Goal: Task Accomplishment & Management: Complete application form

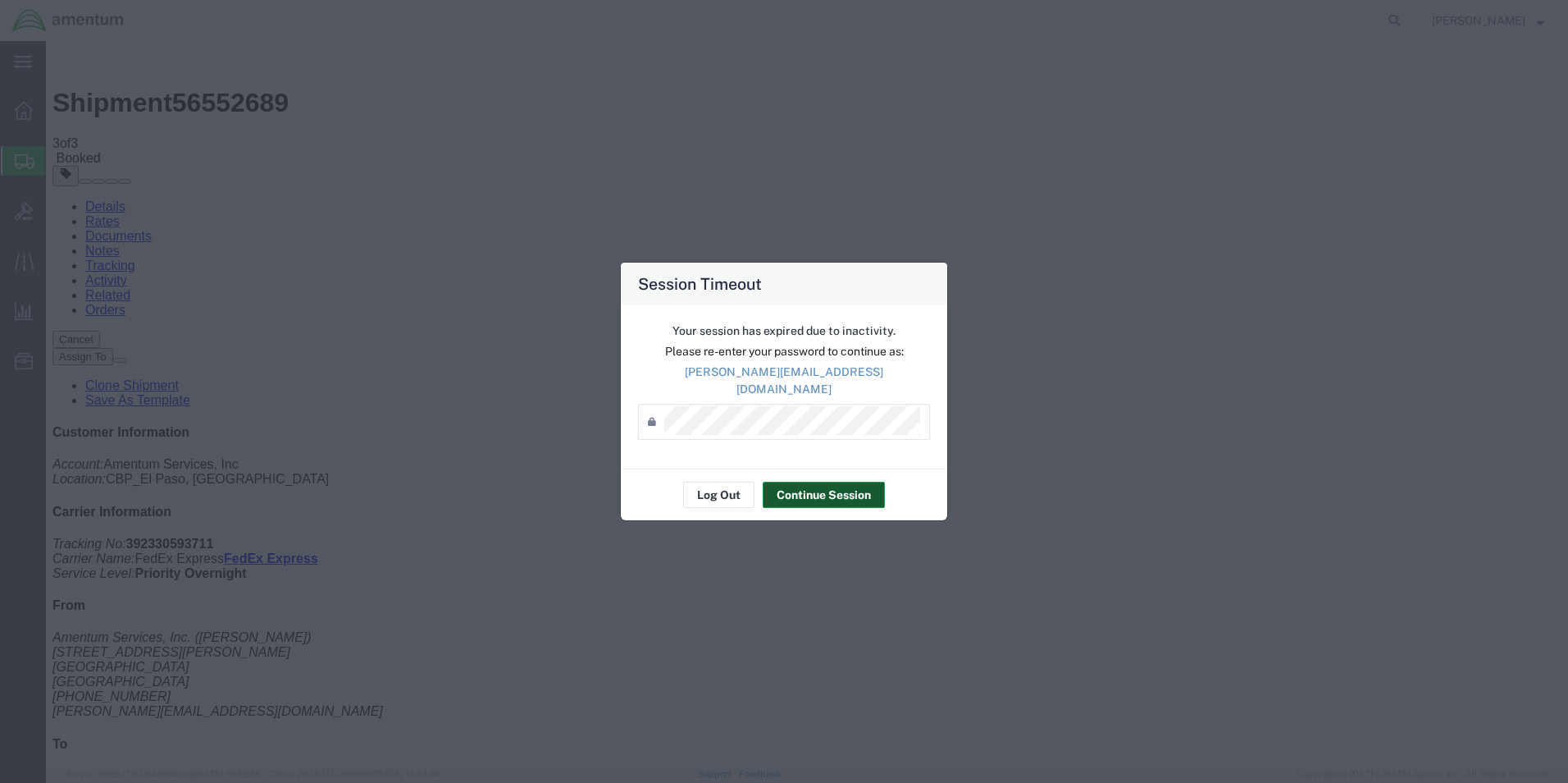
click at [856, 491] on button "Continue Session" at bounding box center [823, 494] width 122 height 26
click at [842, 481] on button "Continue Session" at bounding box center [823, 494] width 122 height 26
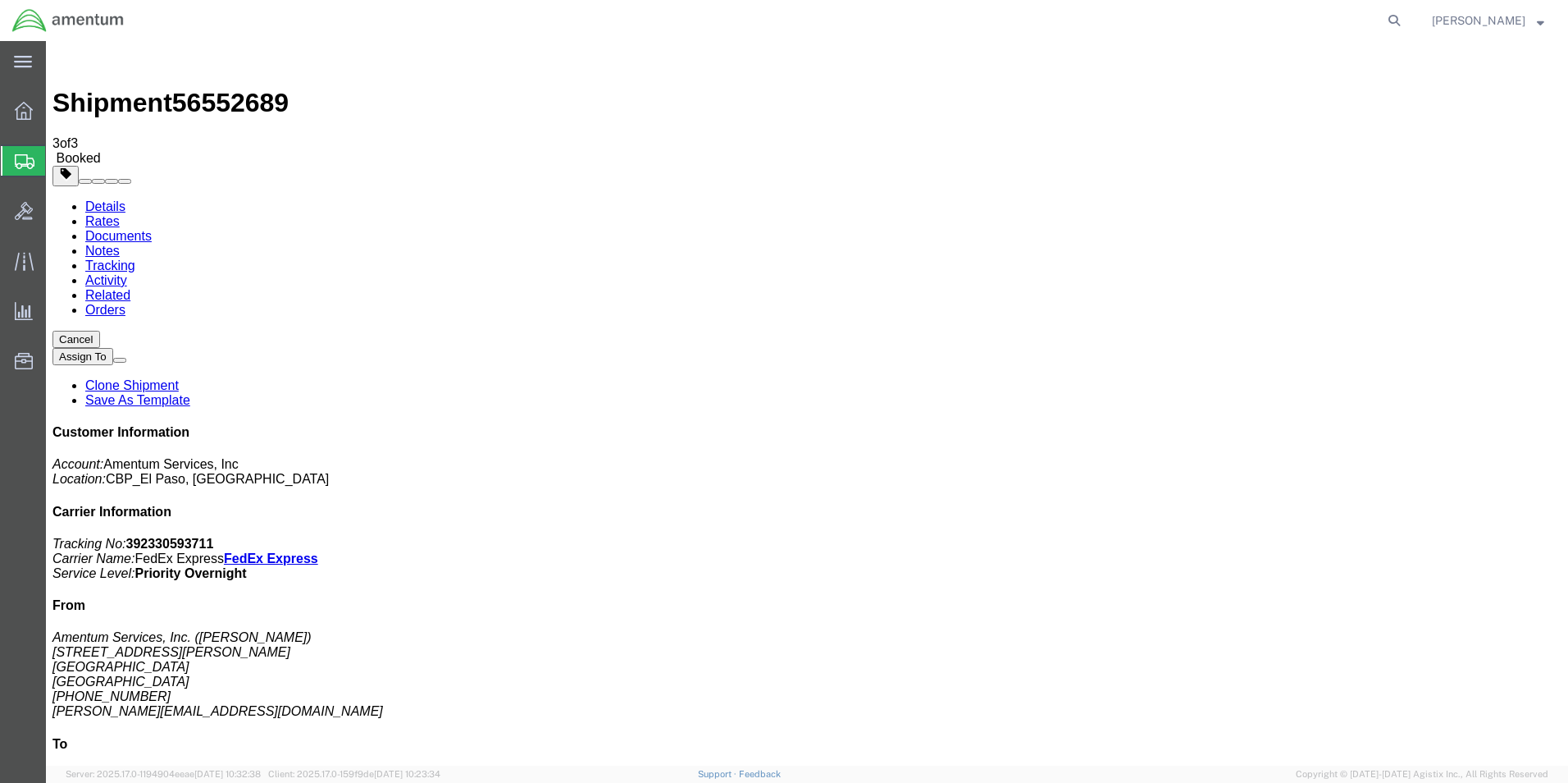
click at [0, 0] on span "Create Shipment" at bounding box center [0, 0] width 0 height 0
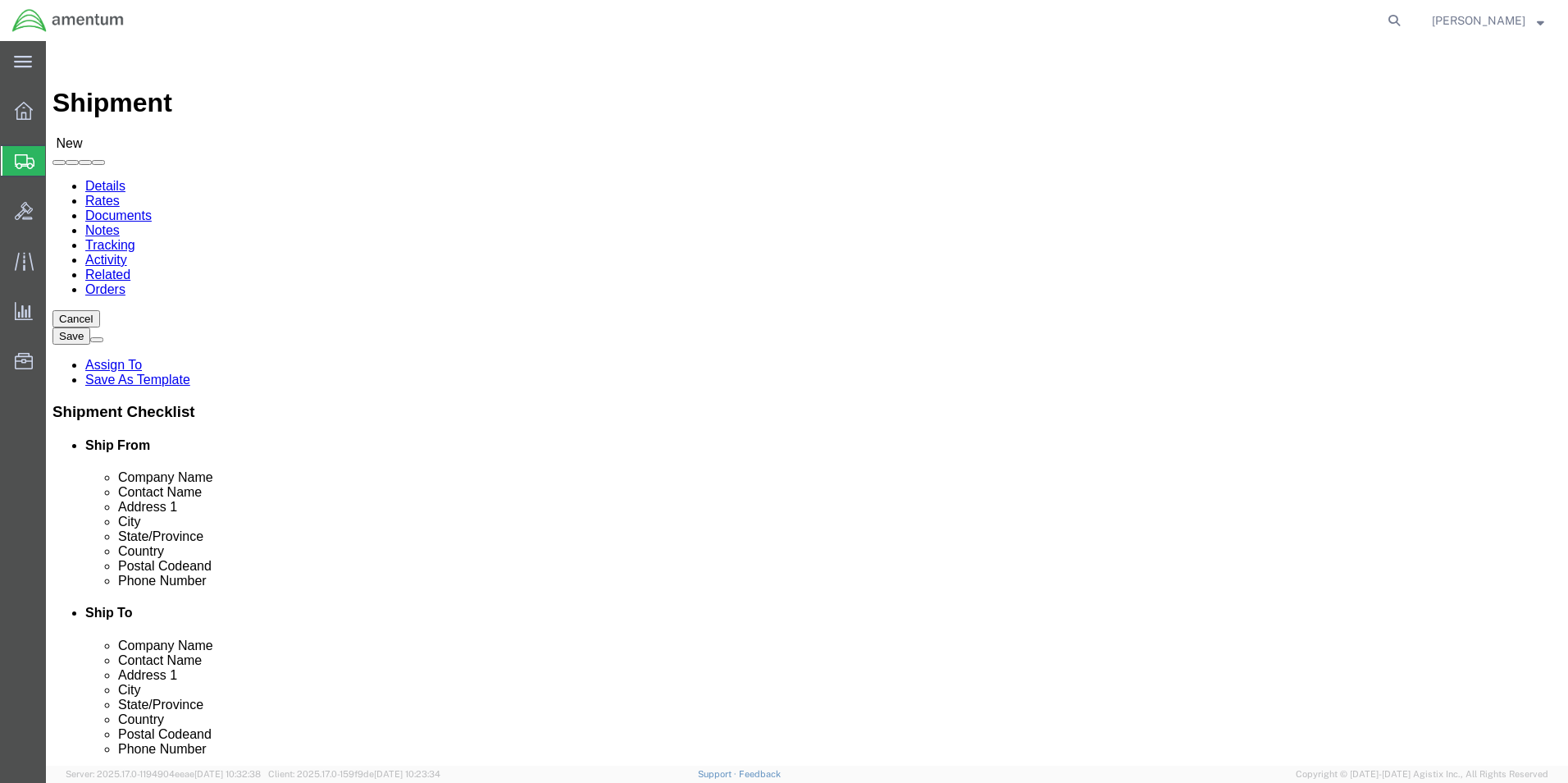
select select "MYPROFILE"
select select "[GEOGRAPHIC_DATA]"
type input "MCA"
select select "49941"
select select "[GEOGRAPHIC_DATA]"
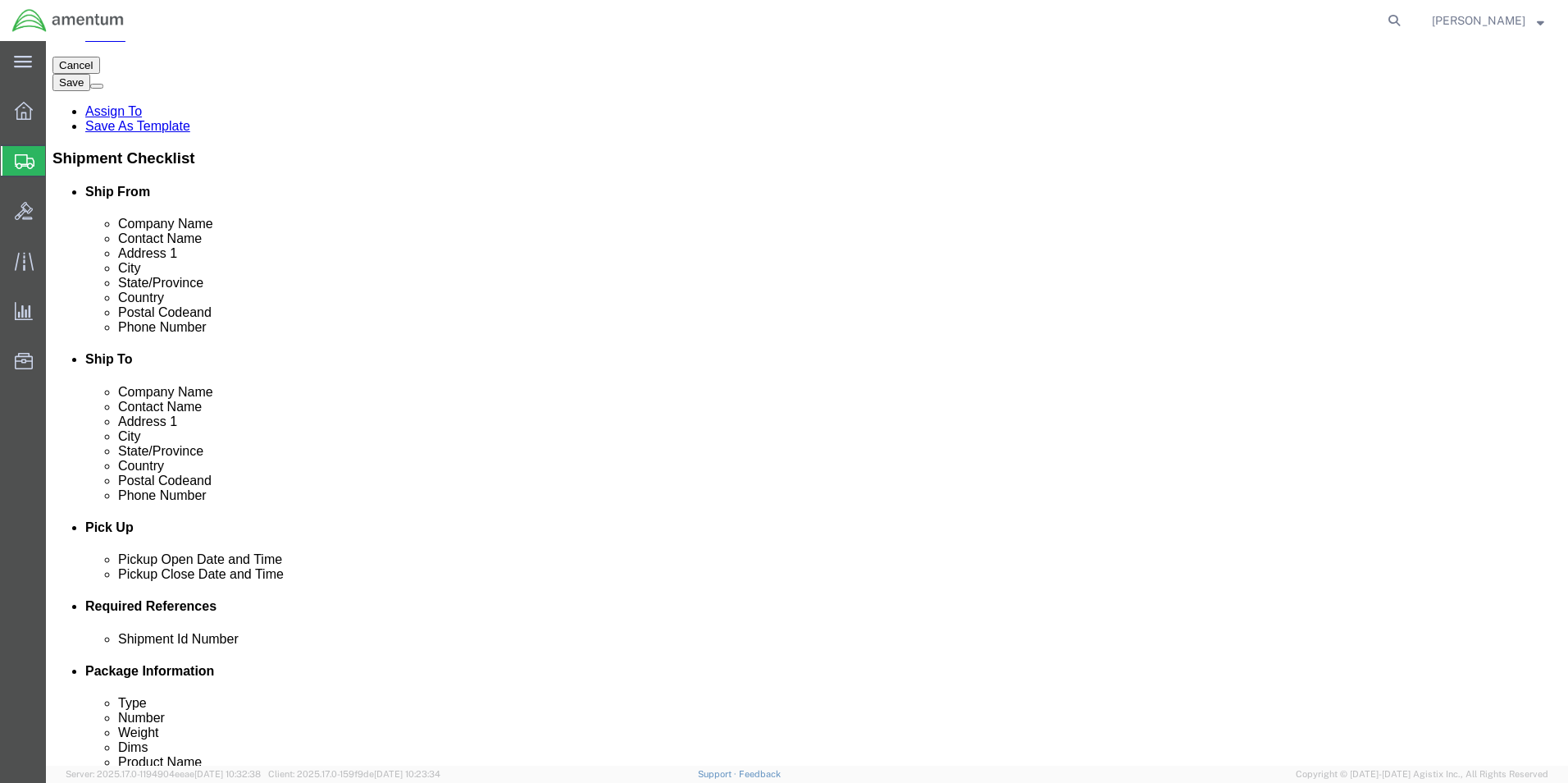
scroll to position [411, 0]
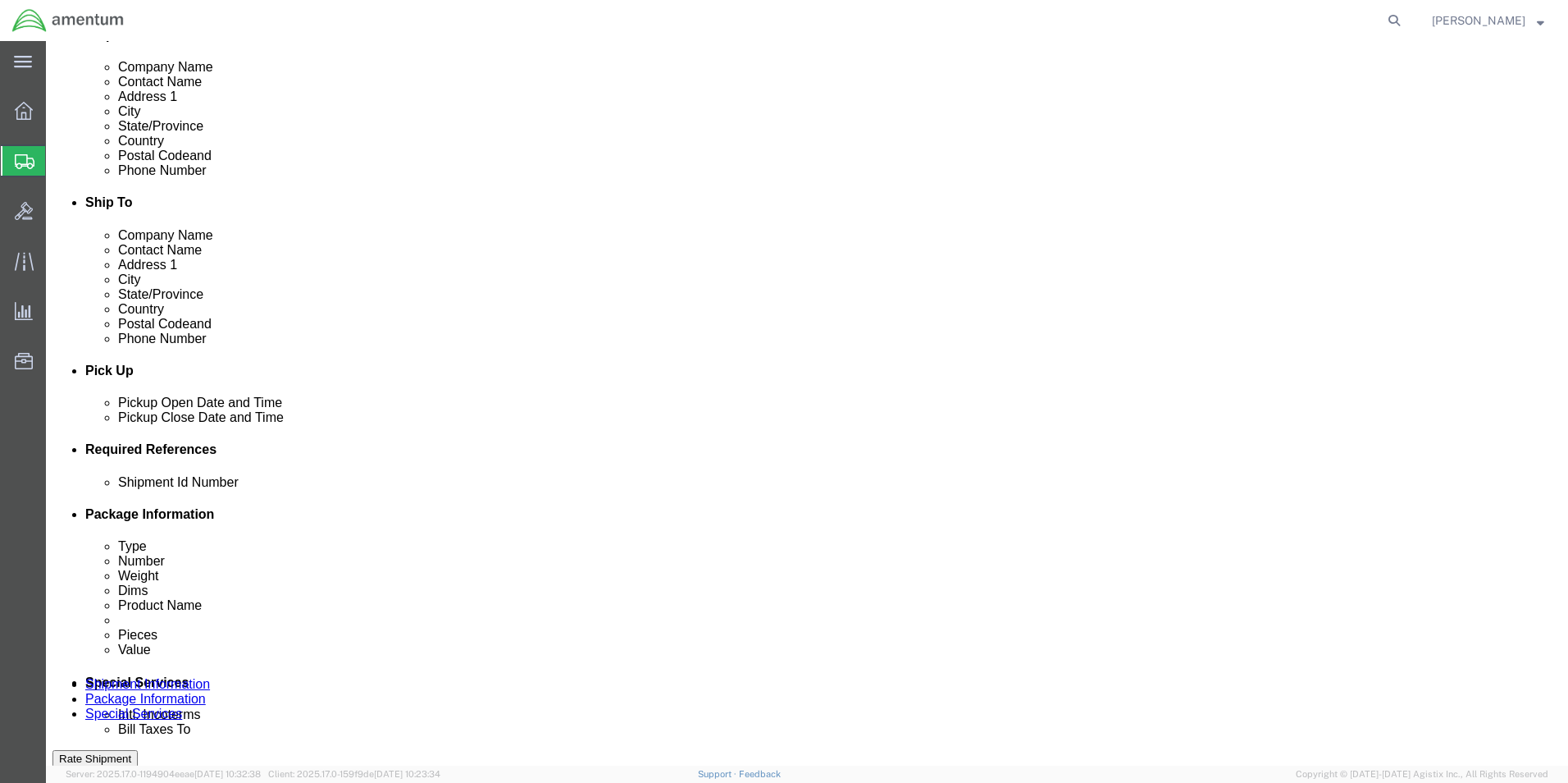
click input "text"
type input "95164"
click button "Add reference"
click select "Select Account Type Activity ID Airline Appointment Number ASN Batch Request # …"
select select "DEPT"
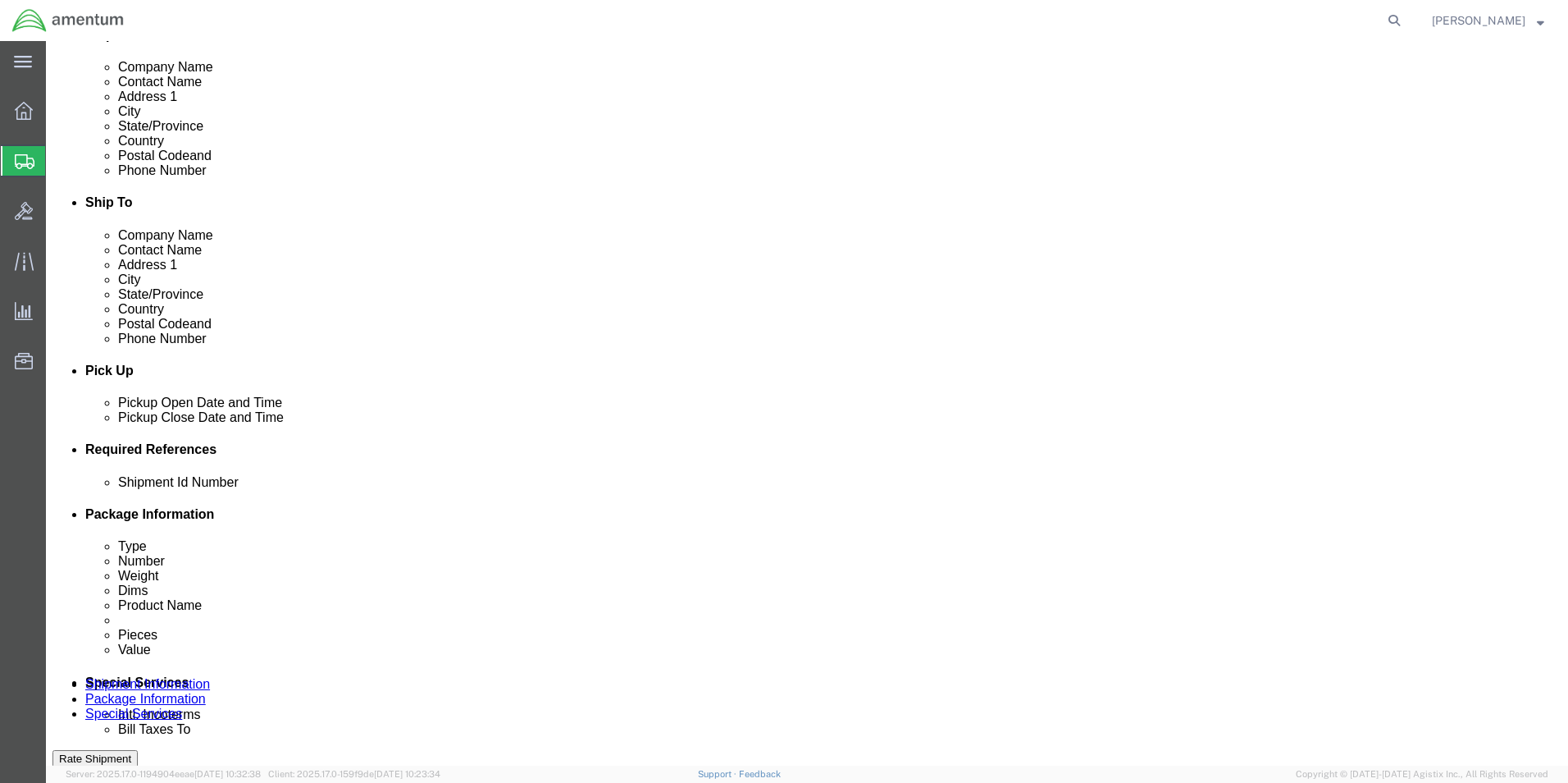
click select "Select Account Type Activity ID Airline Appointment Number ASN Batch Request # …"
type input "CBP"
click button "Add reference"
click select "Select Account Type Activity ID Airline Appointment Number ASN Batch Request # …"
select select "CUSTREF"
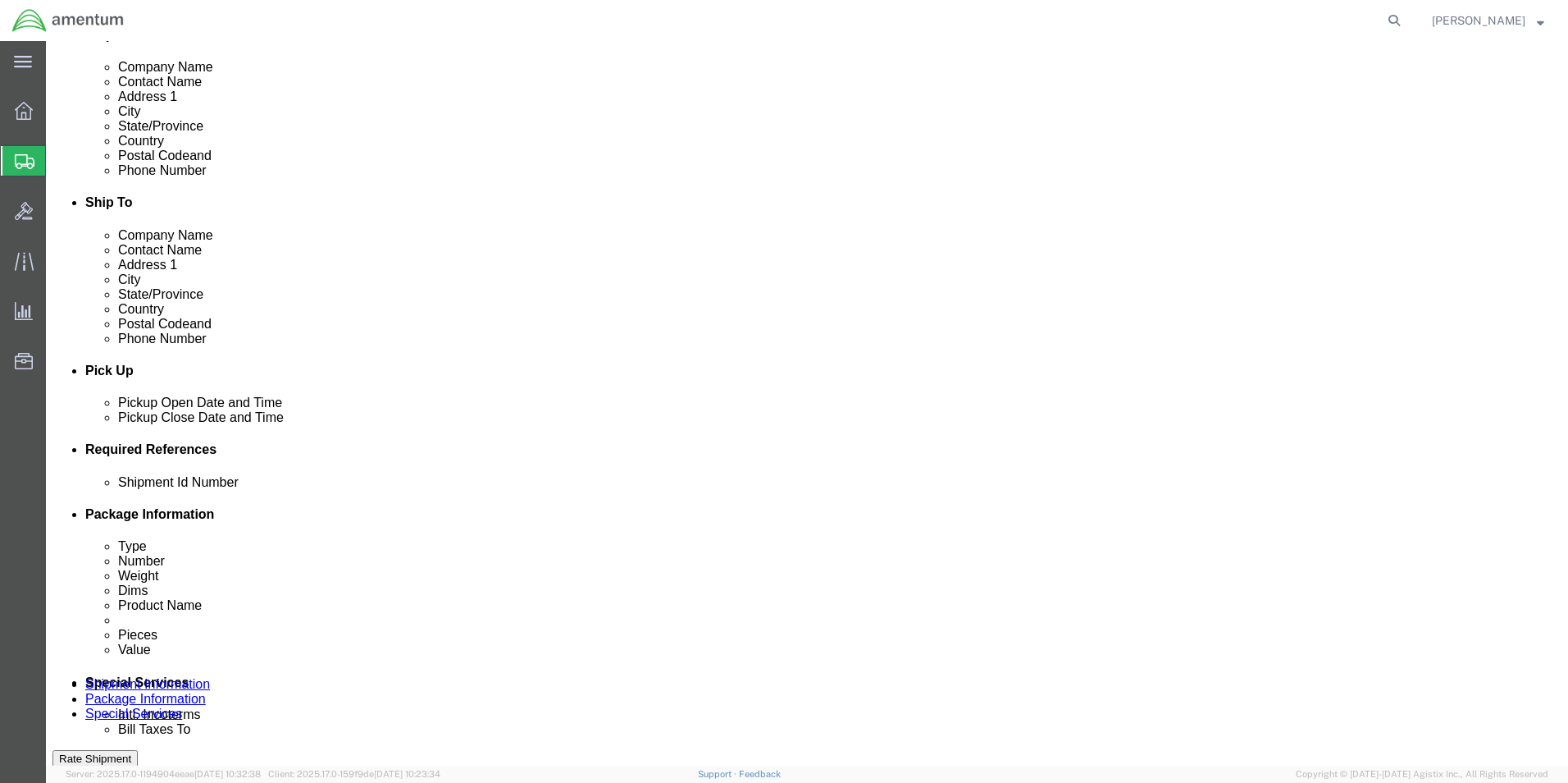
click select "Select Account Type Activity ID Airline Appointment Number ASN Batch Request # …"
click input "text"
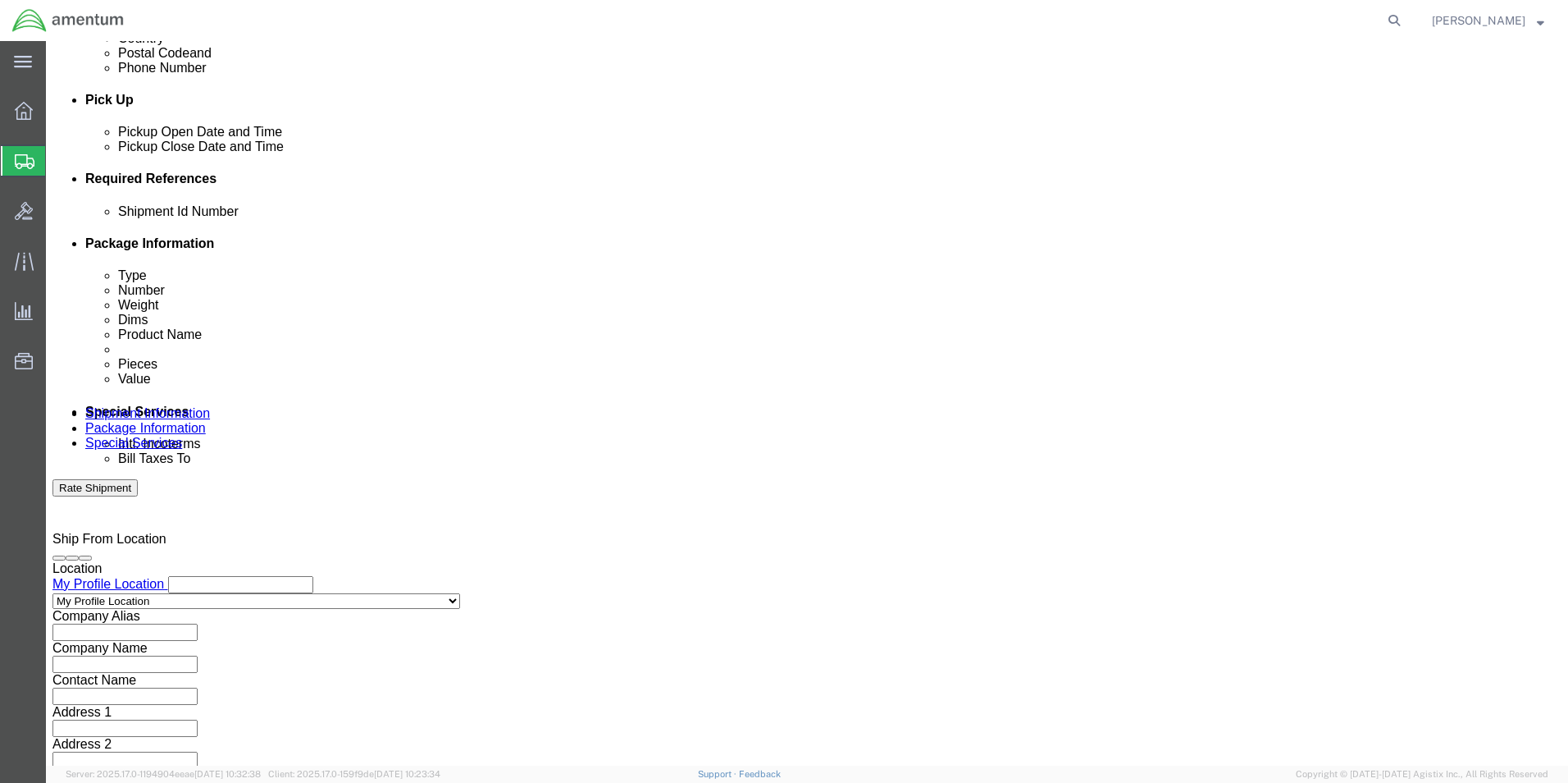
scroll to position [685, 0]
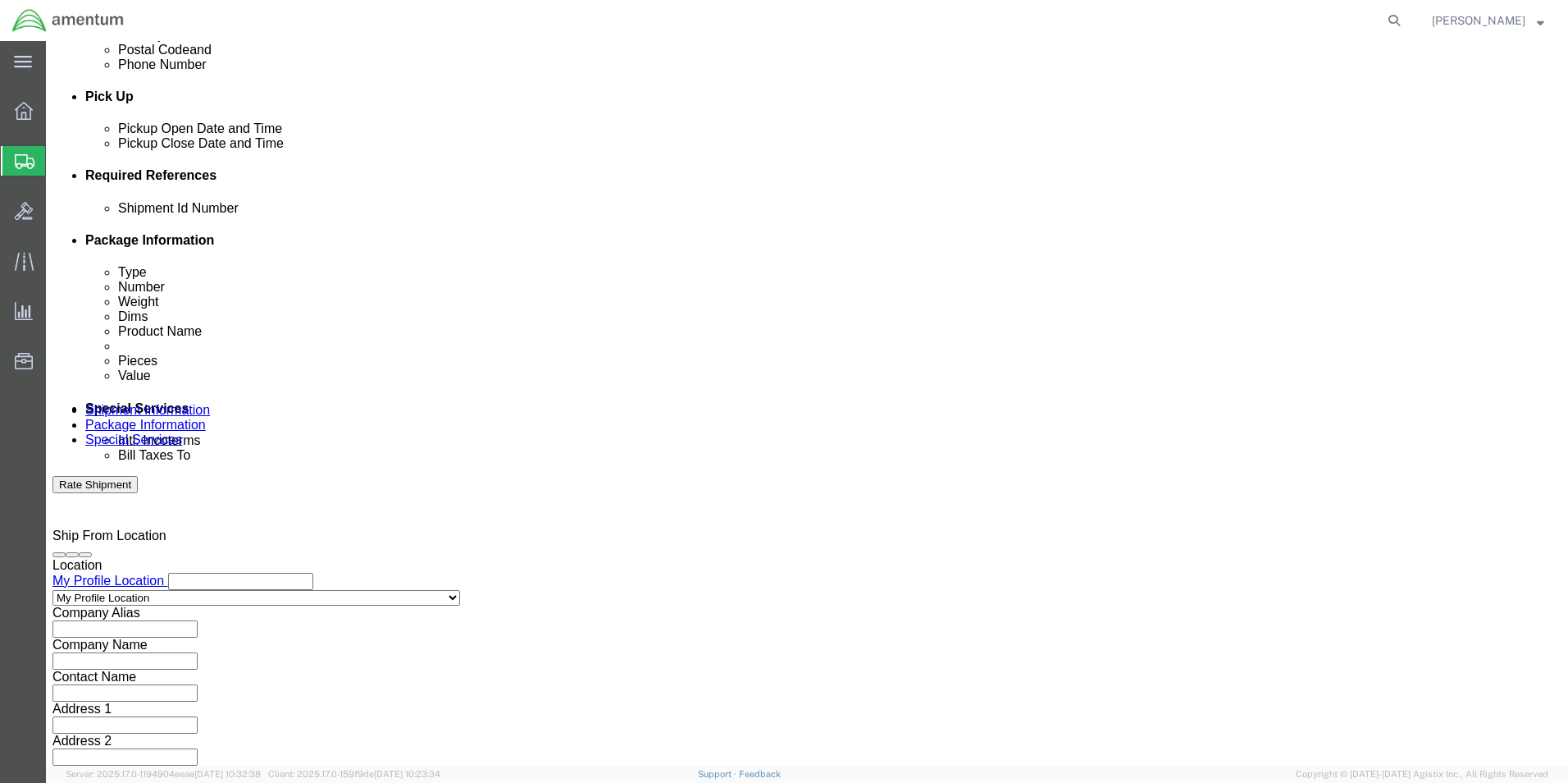
type input "325838"
click select "Select Air Less than Truckload Multi-Leg Ocean Freight Rail Small Parcel Truckl…"
select select "SMAL"
click select "Select Air Less than Truckload Multi-Leg Ocean Freight Rail Small Parcel Truckl…"
click button "Continue"
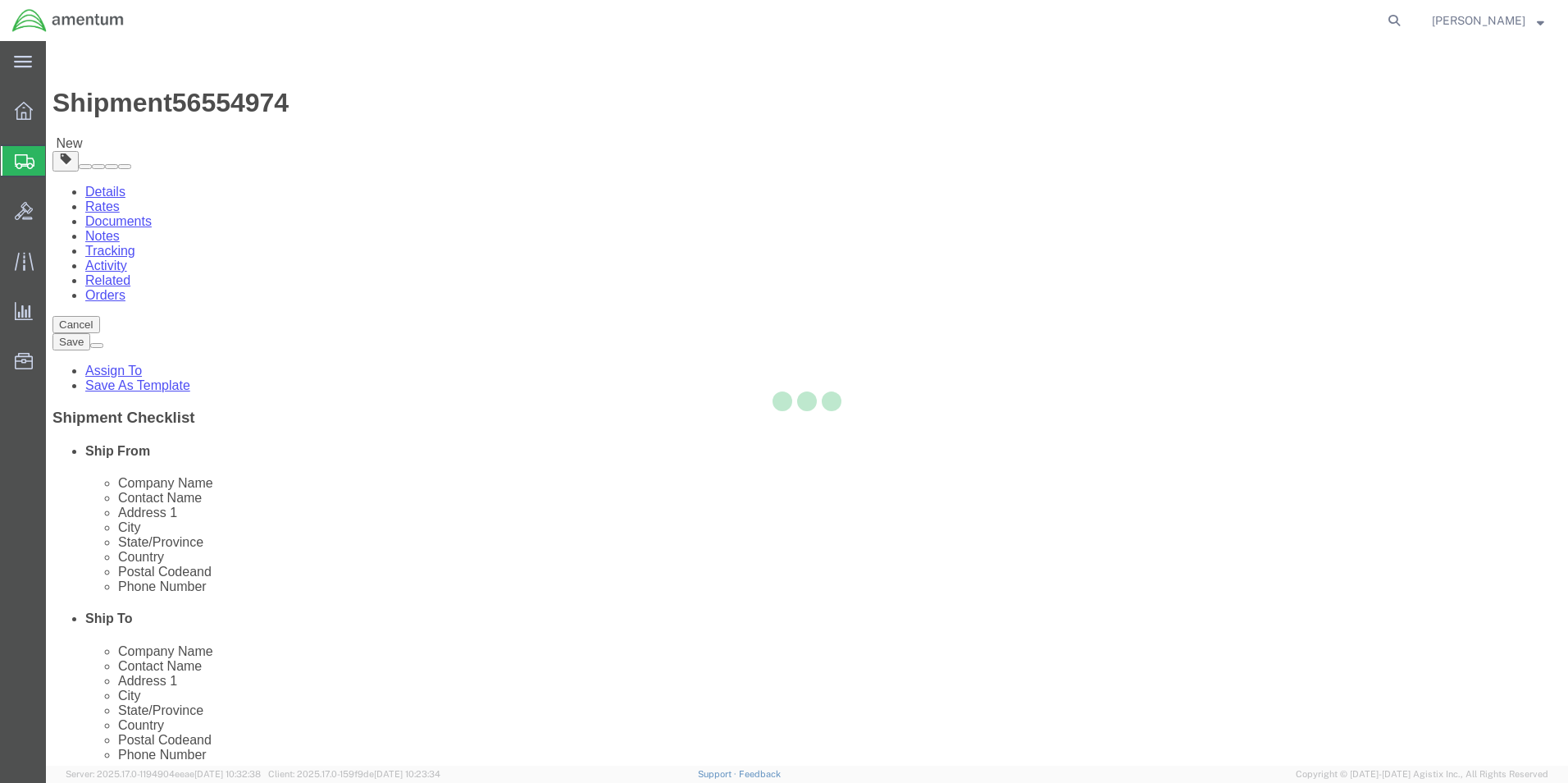
select select "YRPK"
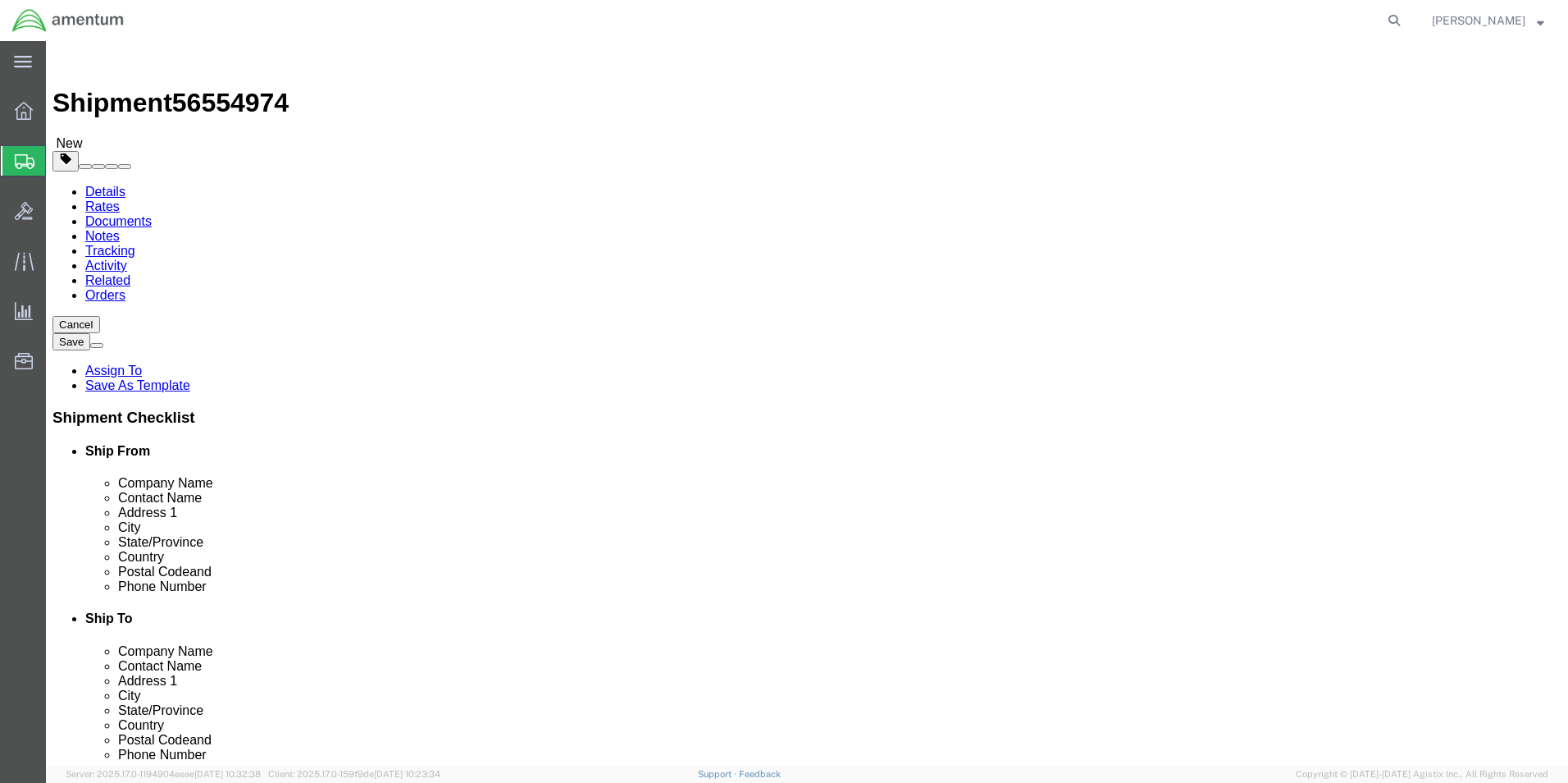
click input "text"
type input "8"
type input "3"
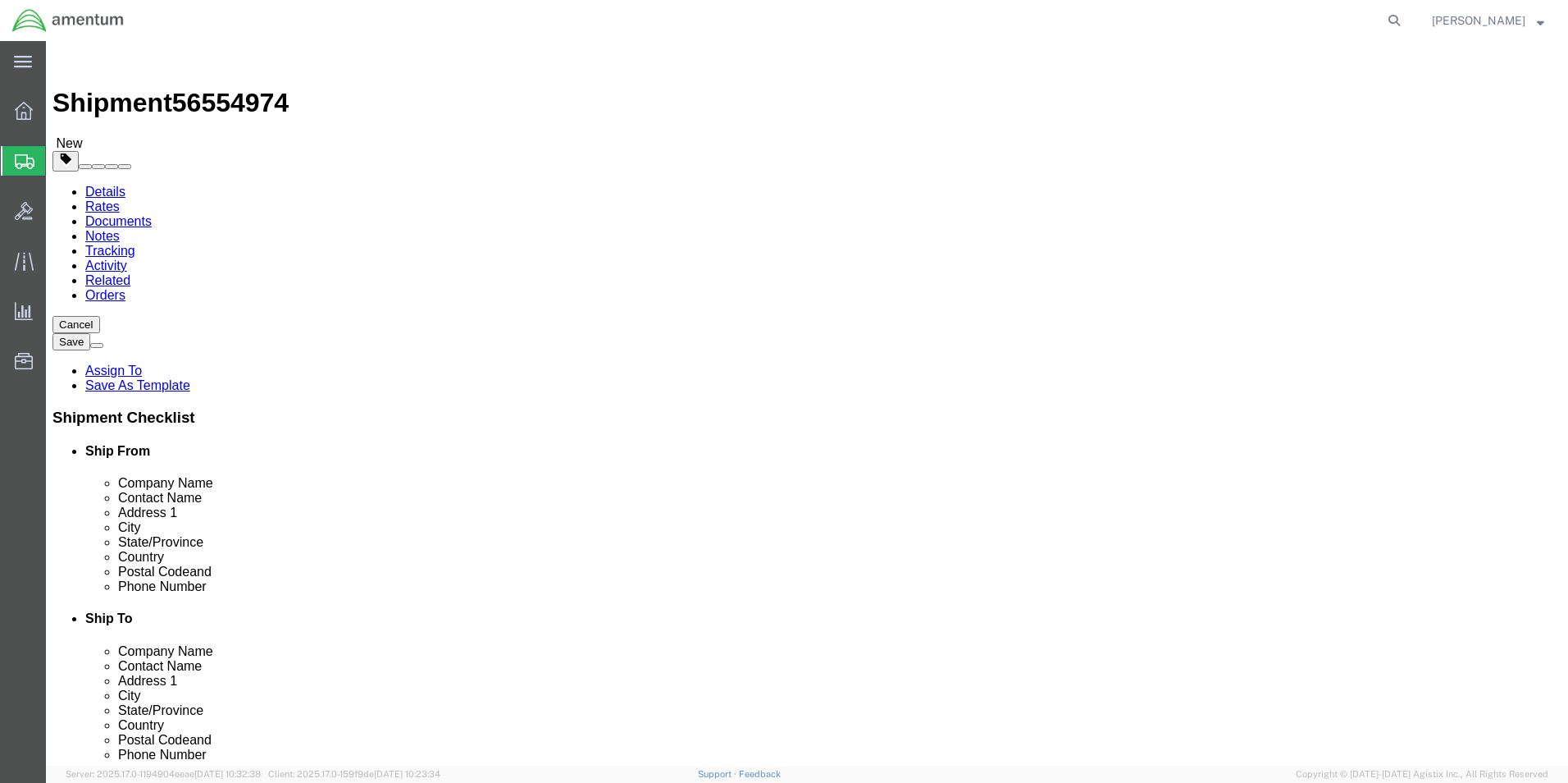
click link "Add Content"
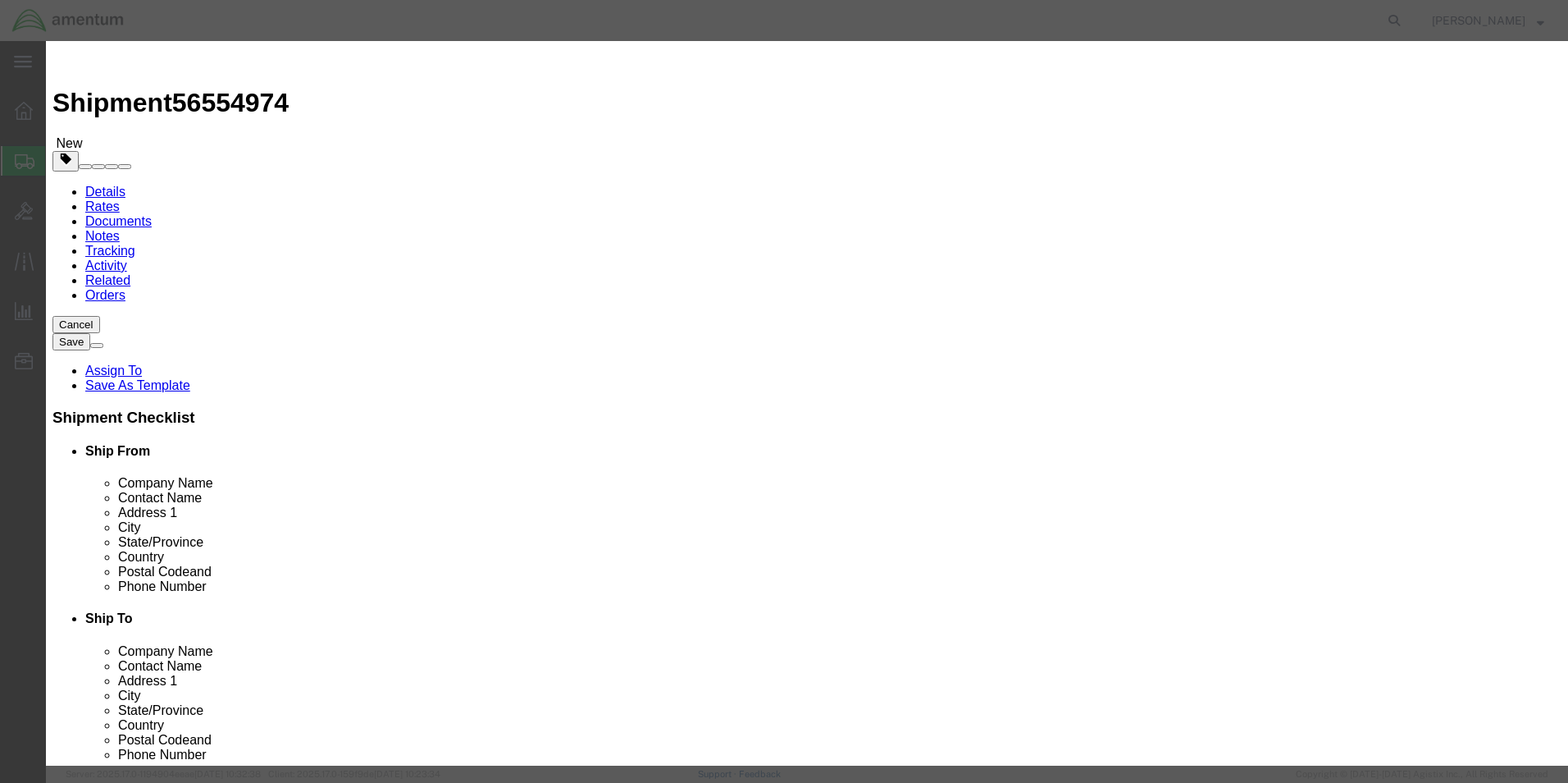
click div "Product Name Pieces 0 Select Bag Barrels 100Board Feet Bottle Box Blister Pack …"
click input "text"
type input "INDICATOR, HEIGHT"
type input "1"
type input "100.00"
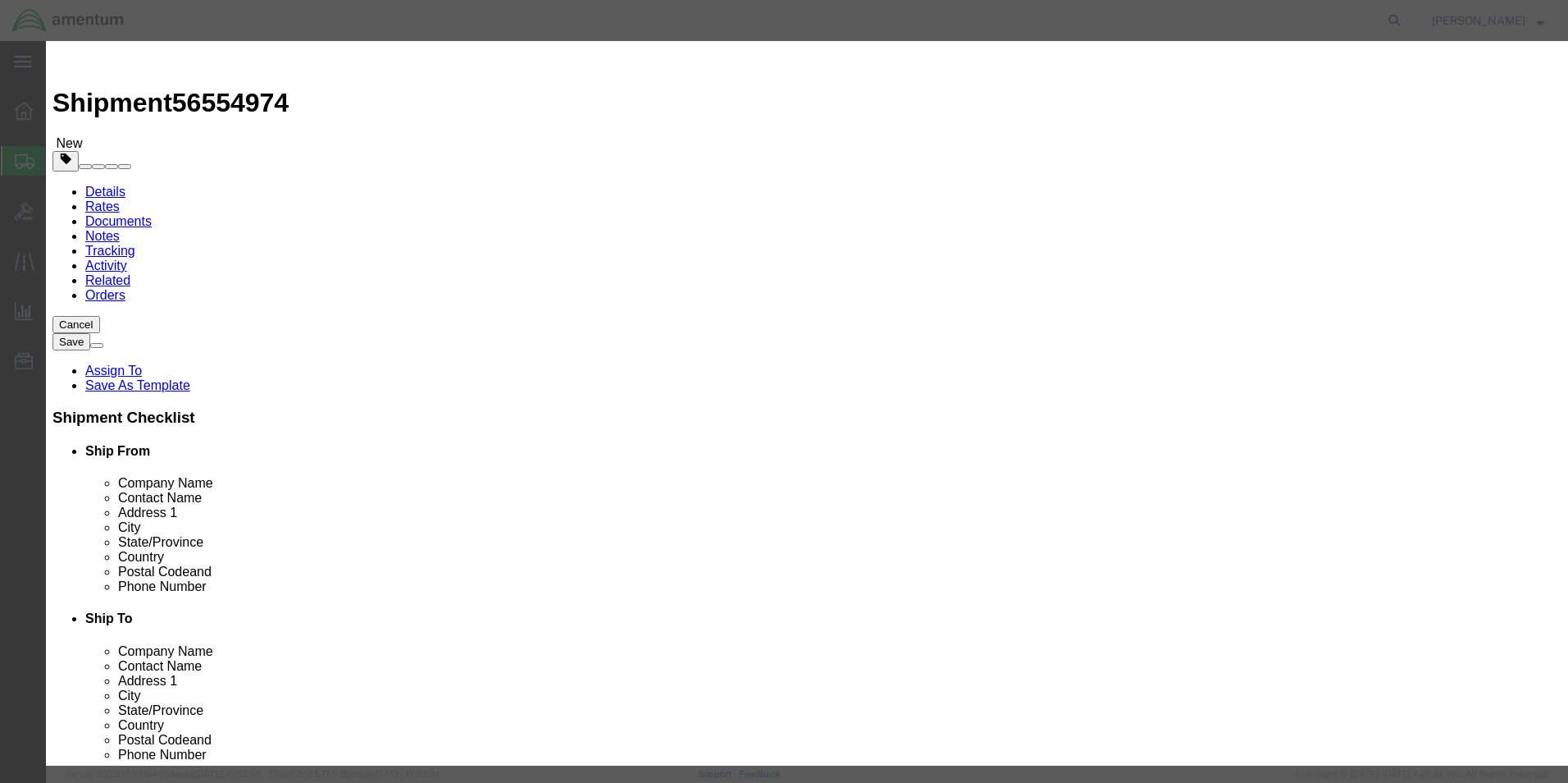
click button "Save & Close"
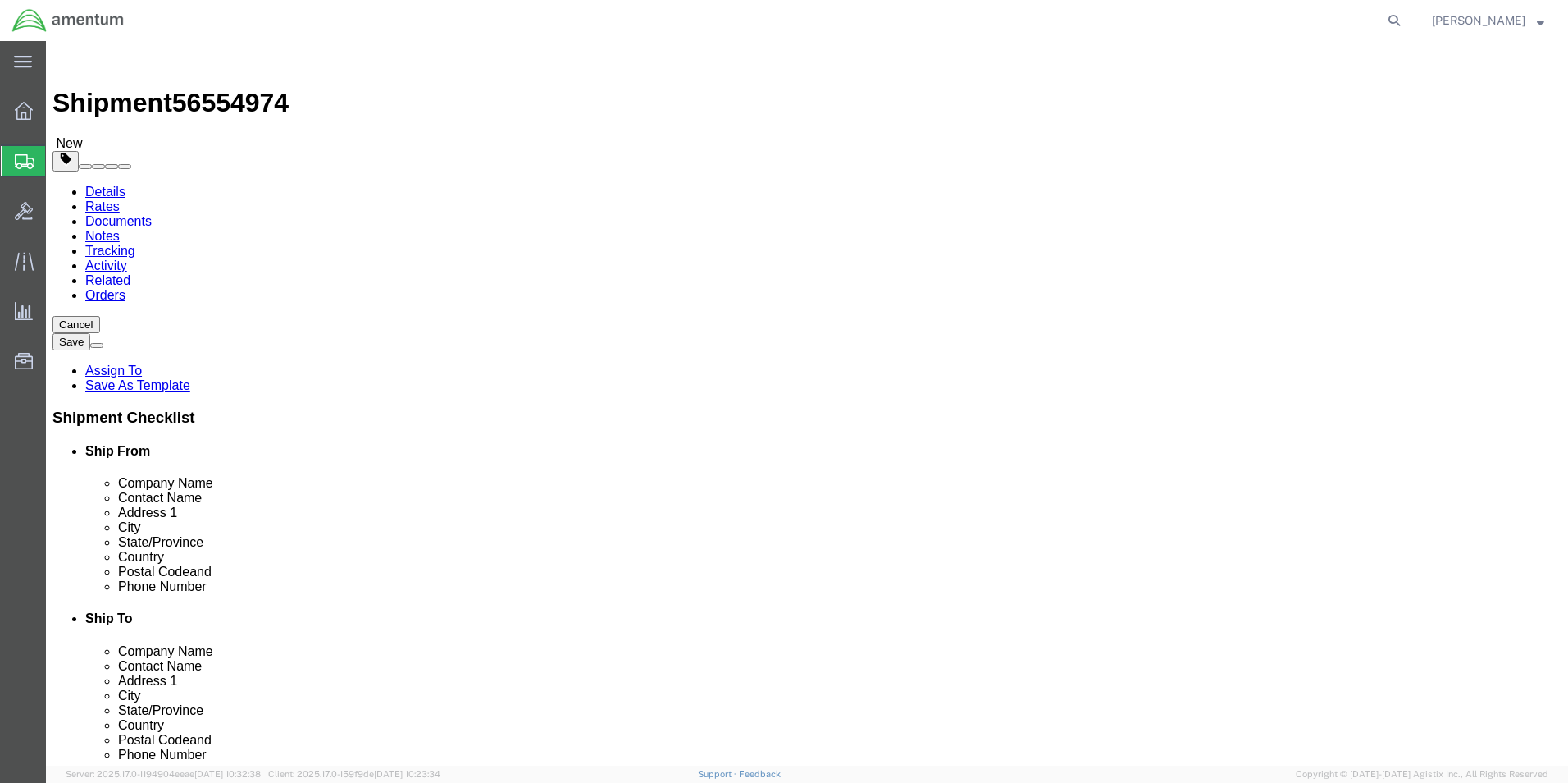
click button "Continue"
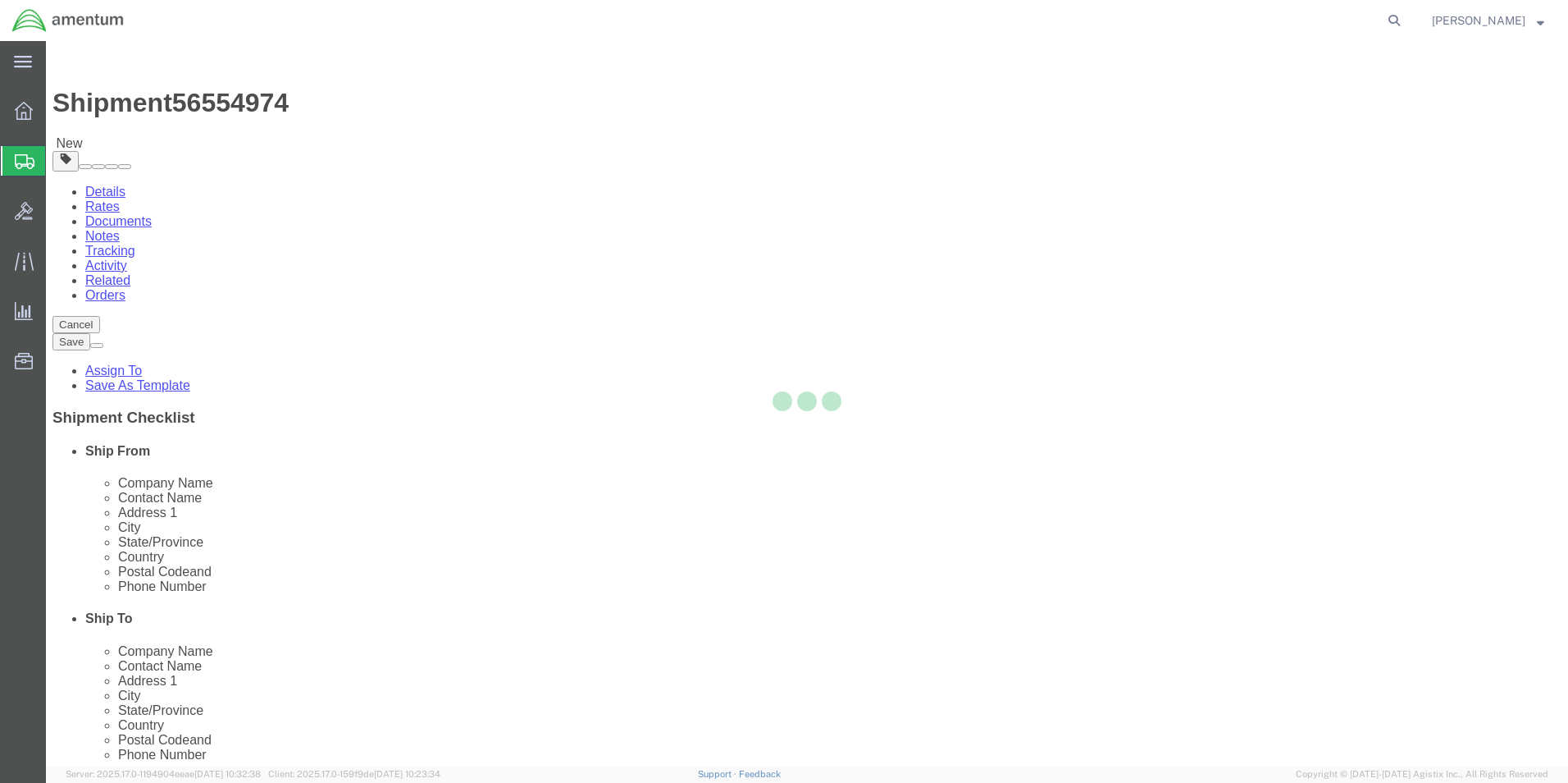
select select
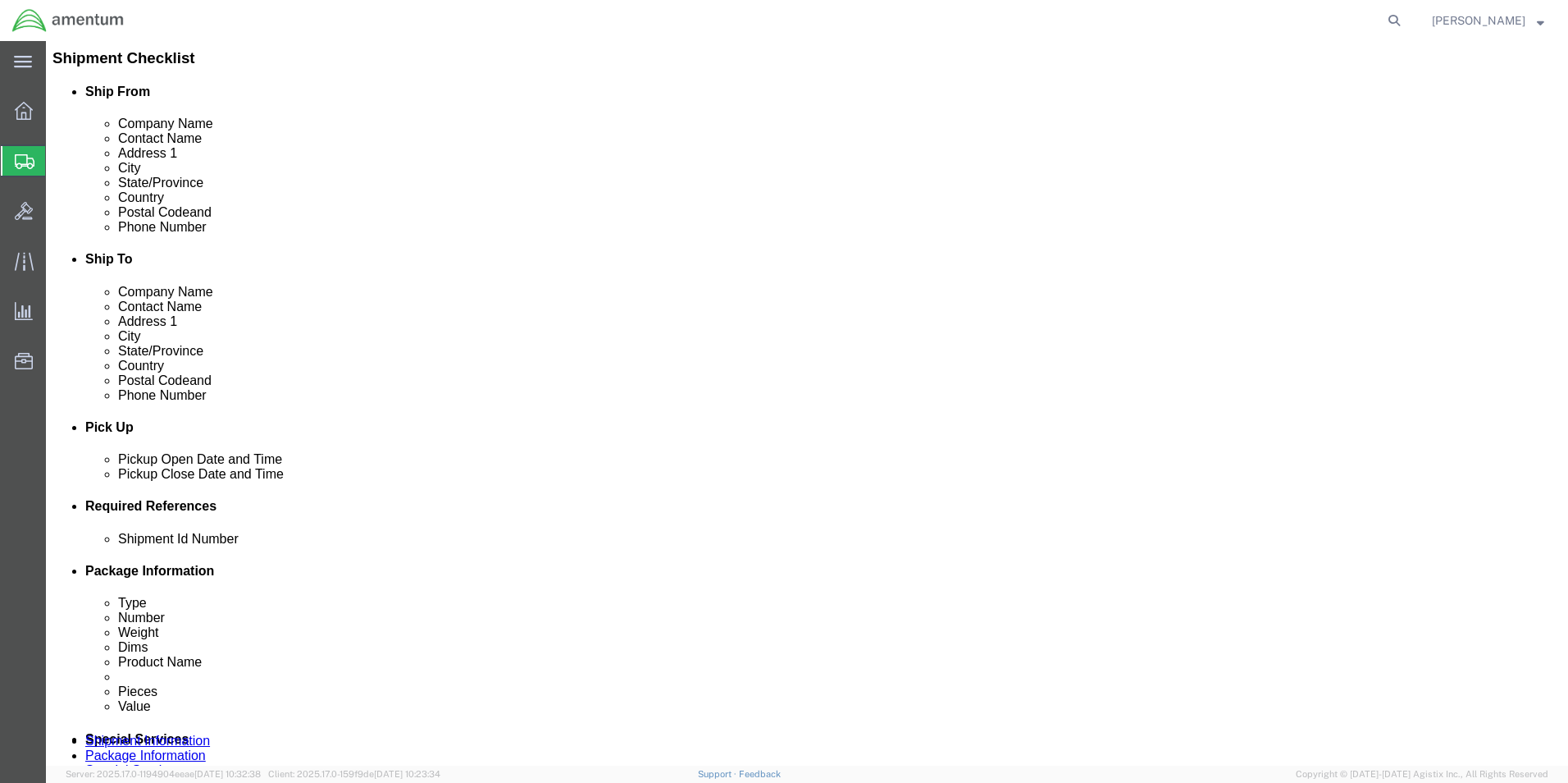
scroll to position [492, 0]
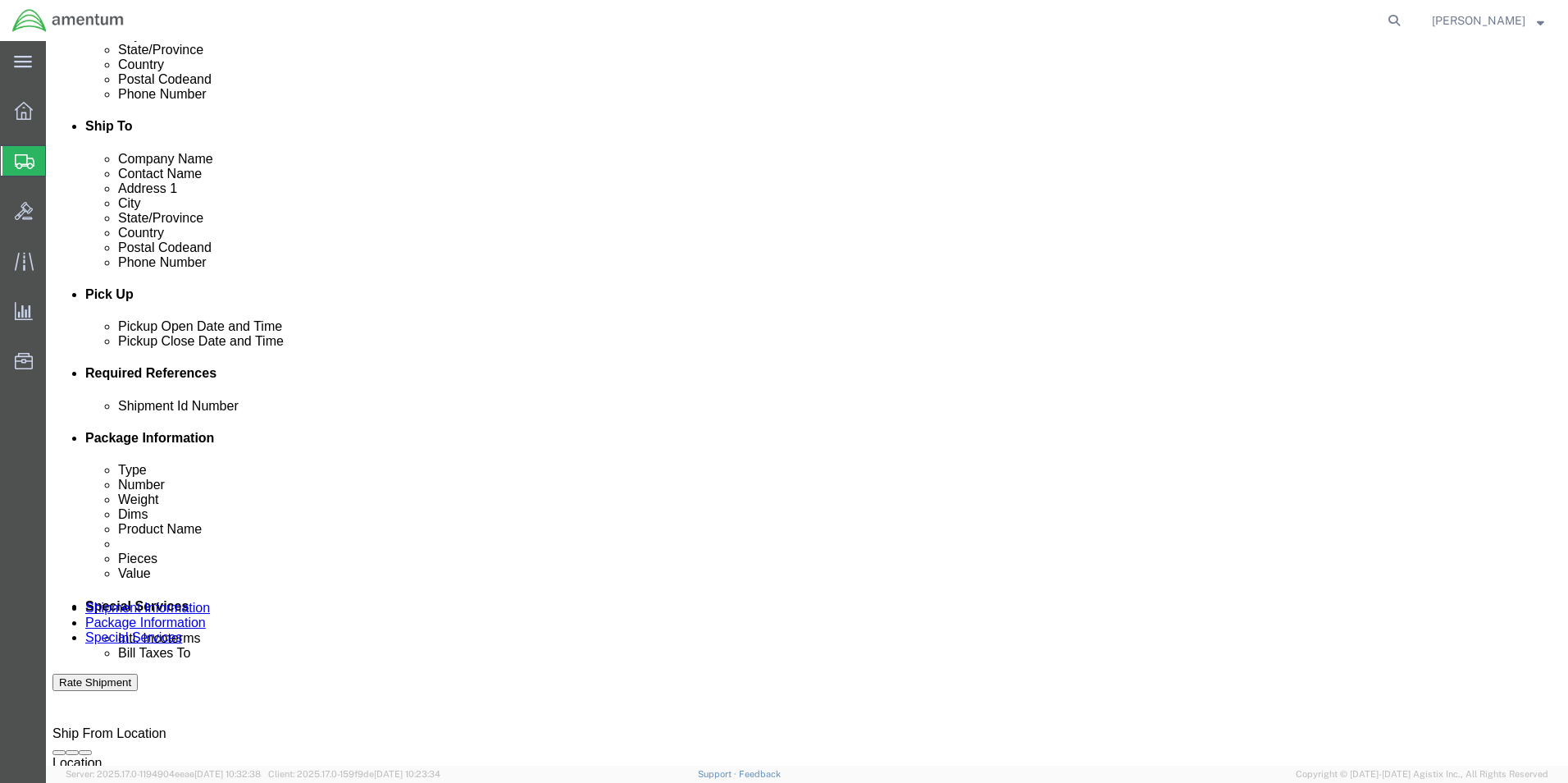
click select "Select Buyer Cost Center Department Operations Number Order Number Sales Person"
select select "COSTCENTER"
click select "Select Buyer Cost Center Department Operations Number Order Number Sales Person"
click div "Cost Center Select Buyer Cost Center Department Operations Number Order Number …"
type input "6118.03.03.2219.000.ELP.0000"
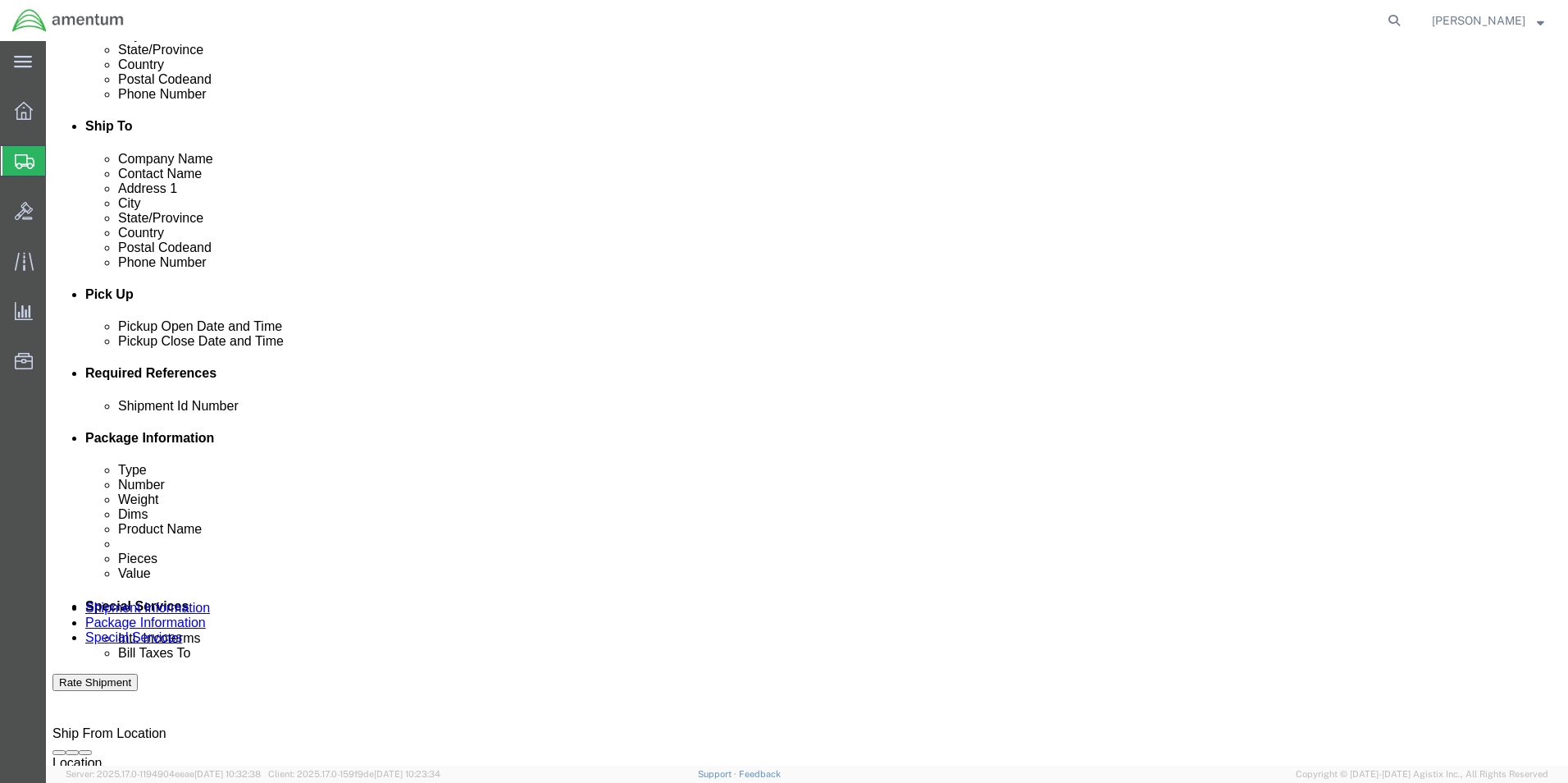
click select "Select Recipient Account Sender/Shipper Third Party Account"
select select "SHIP"
click select "Select Recipient Account Sender/Shipper Third Party Account"
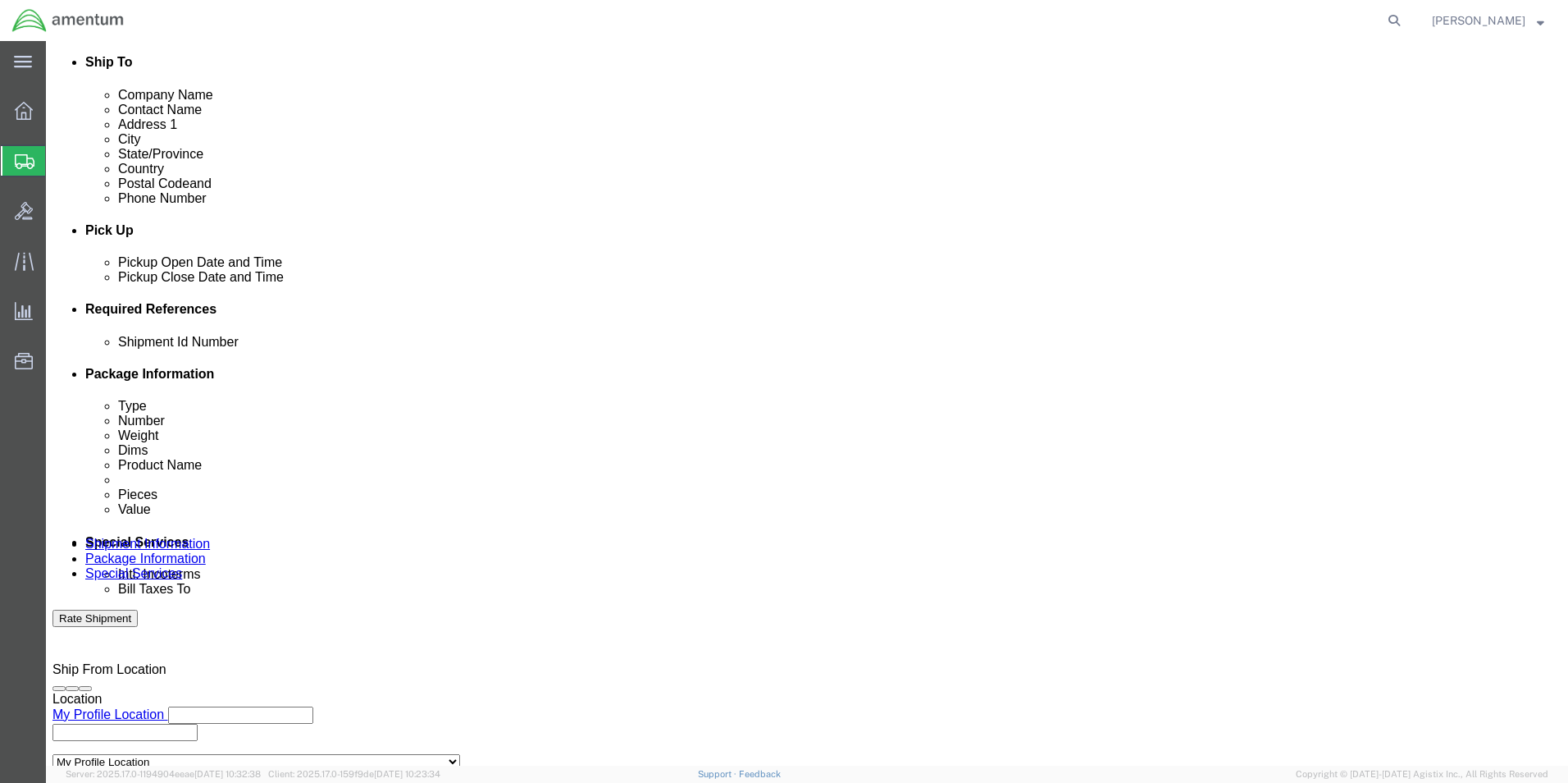
scroll to position [903, 0]
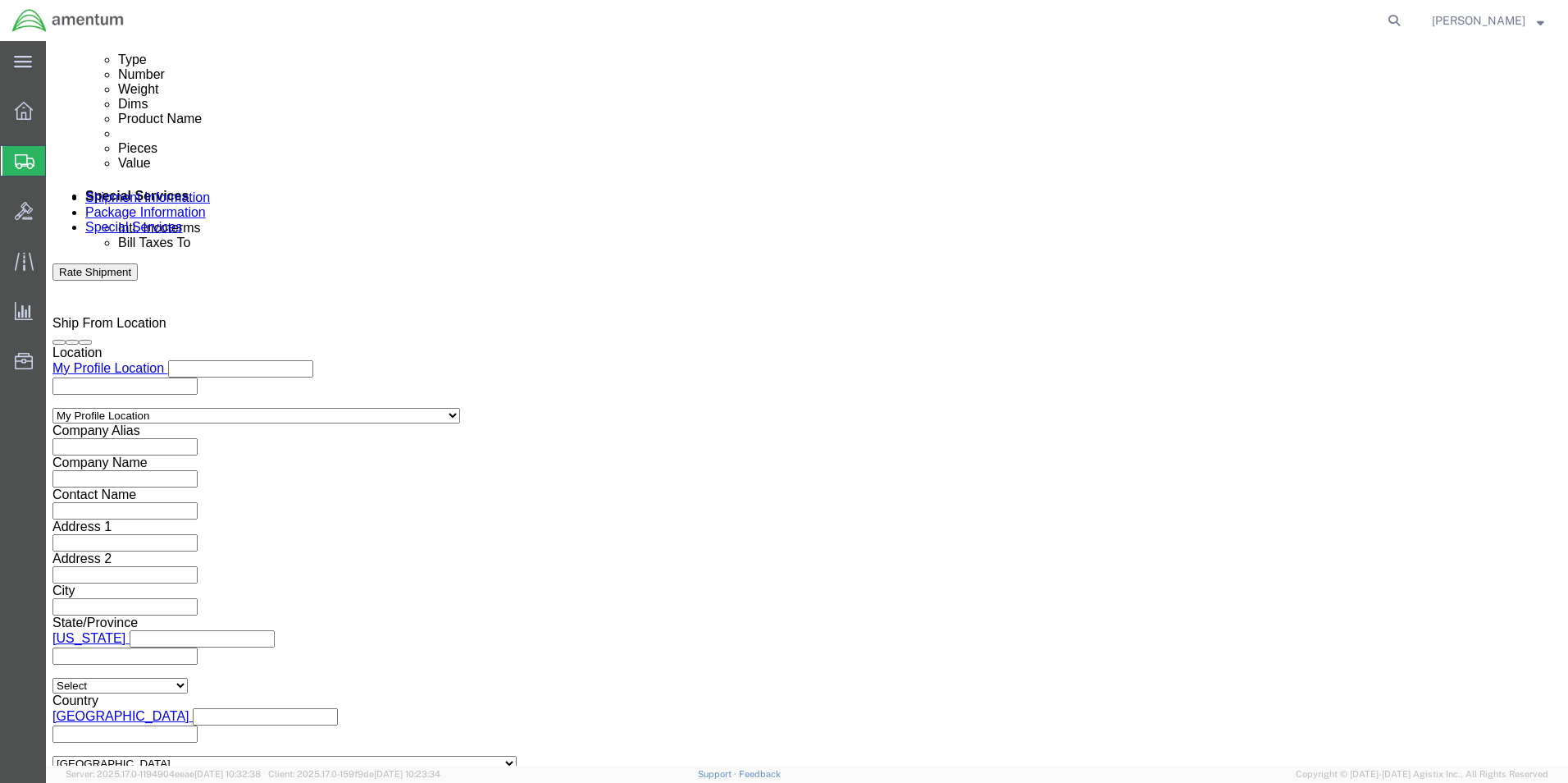
click input "text"
type input "[PERSON_NAME][EMAIL_ADDRESS][PERSON_NAME][DOMAIN_NAME]"
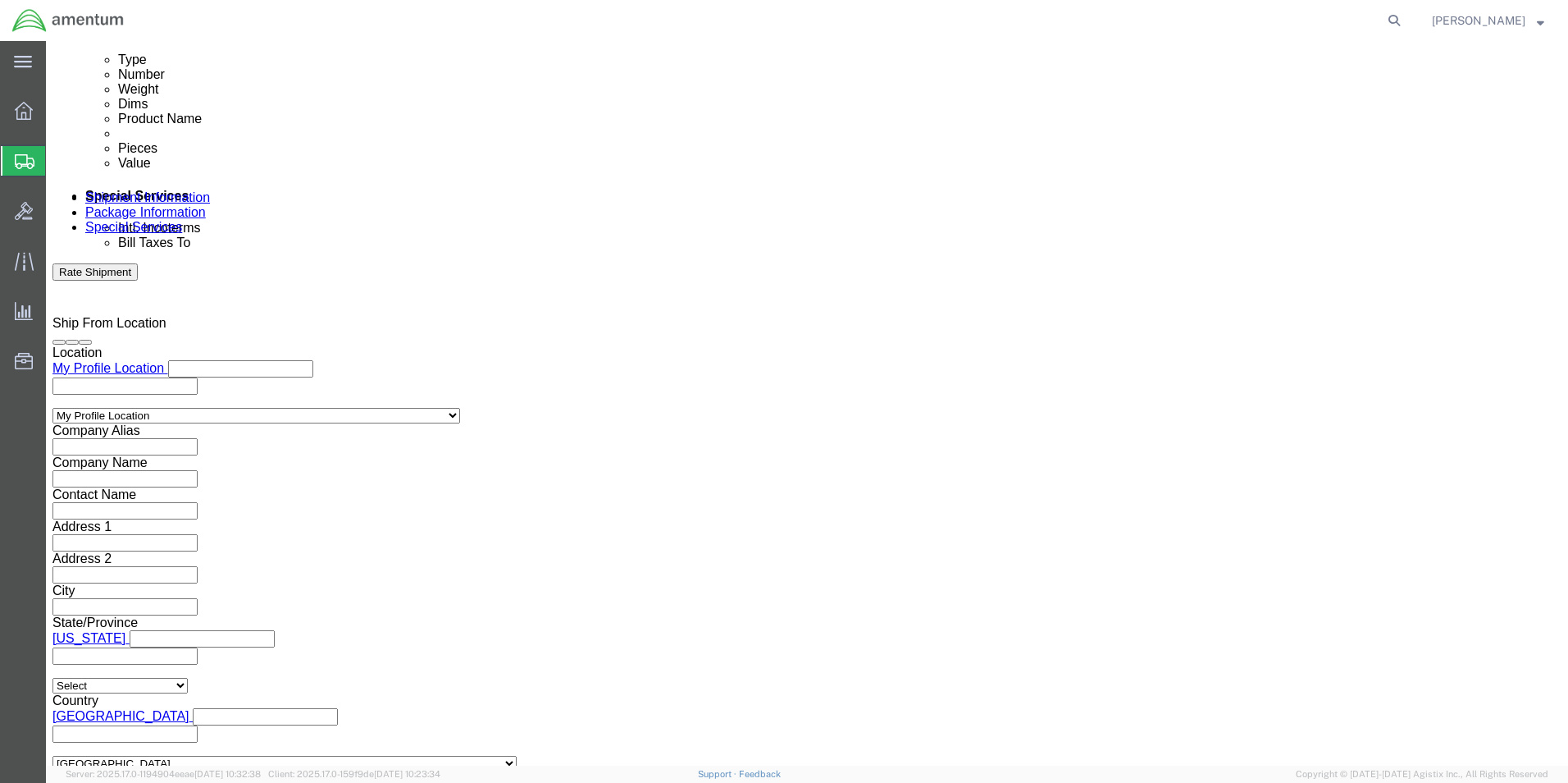
click div "[PERSON_NAME][EMAIL_ADDRESS][PERSON_NAME][DOMAIN_NAME] (new)"
click link
type input "[PERSON_NAME][EMAIL_ADDRESS][PERSON_NAME][DOMAIN_NAME]"
type input "[PERSON_NAME].N"
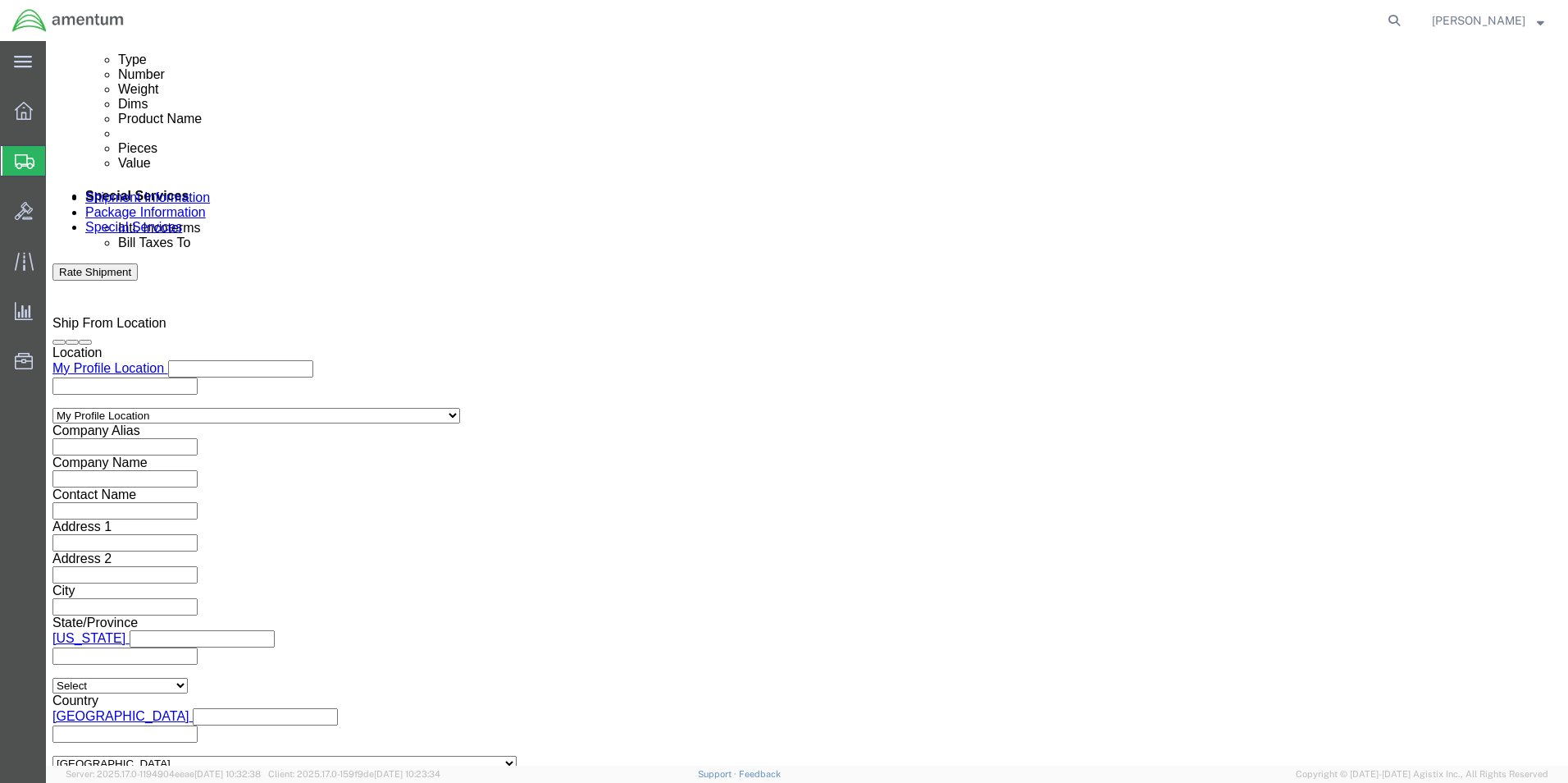
type input "[PERSON_NAME][EMAIL_ADDRESS][PERSON_NAME][DOMAIN_NAME],[PERSON_NAME][DOMAIN_NAM…"
click button "Rate Shipment"
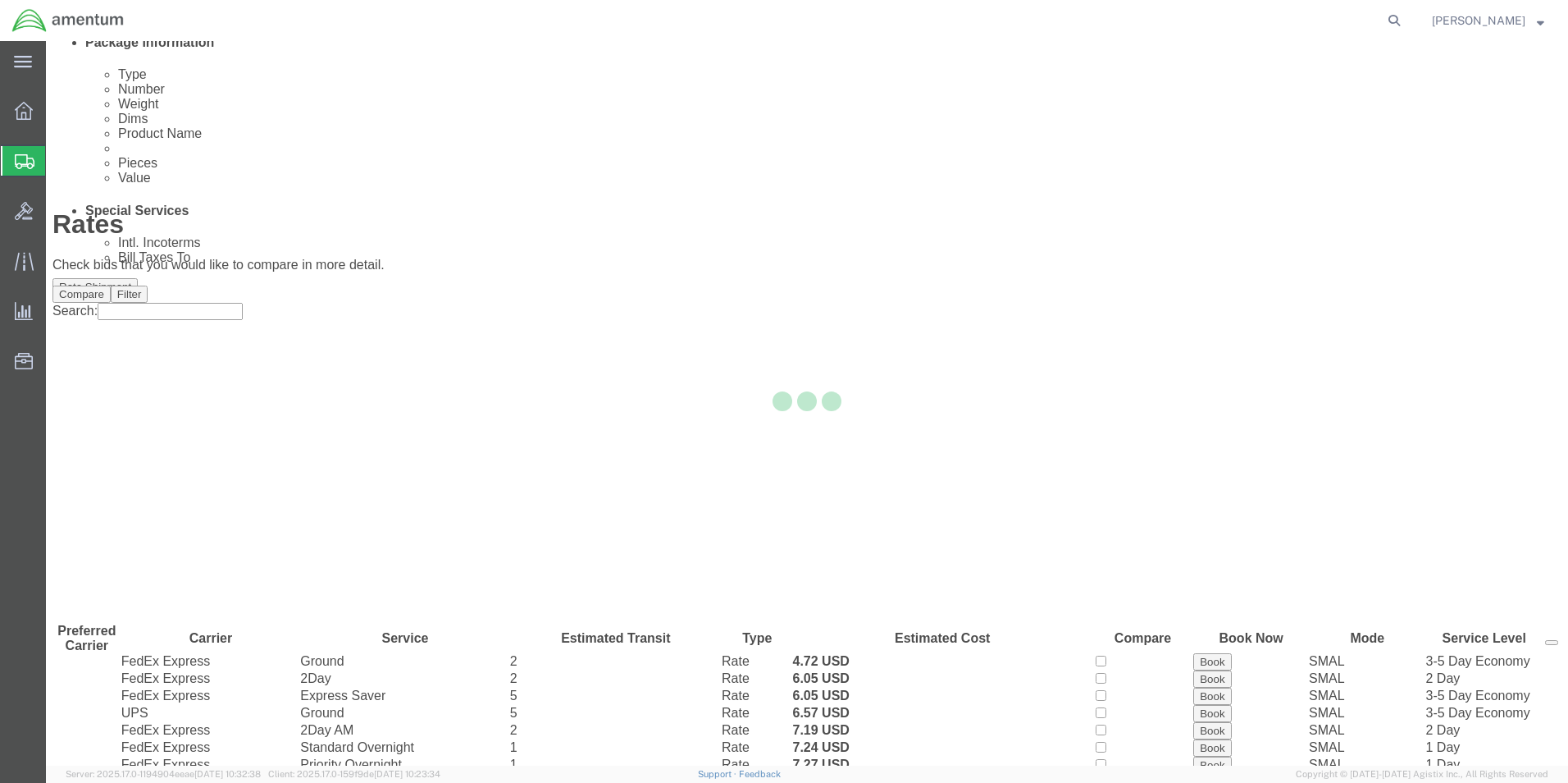
scroll to position [36, 0]
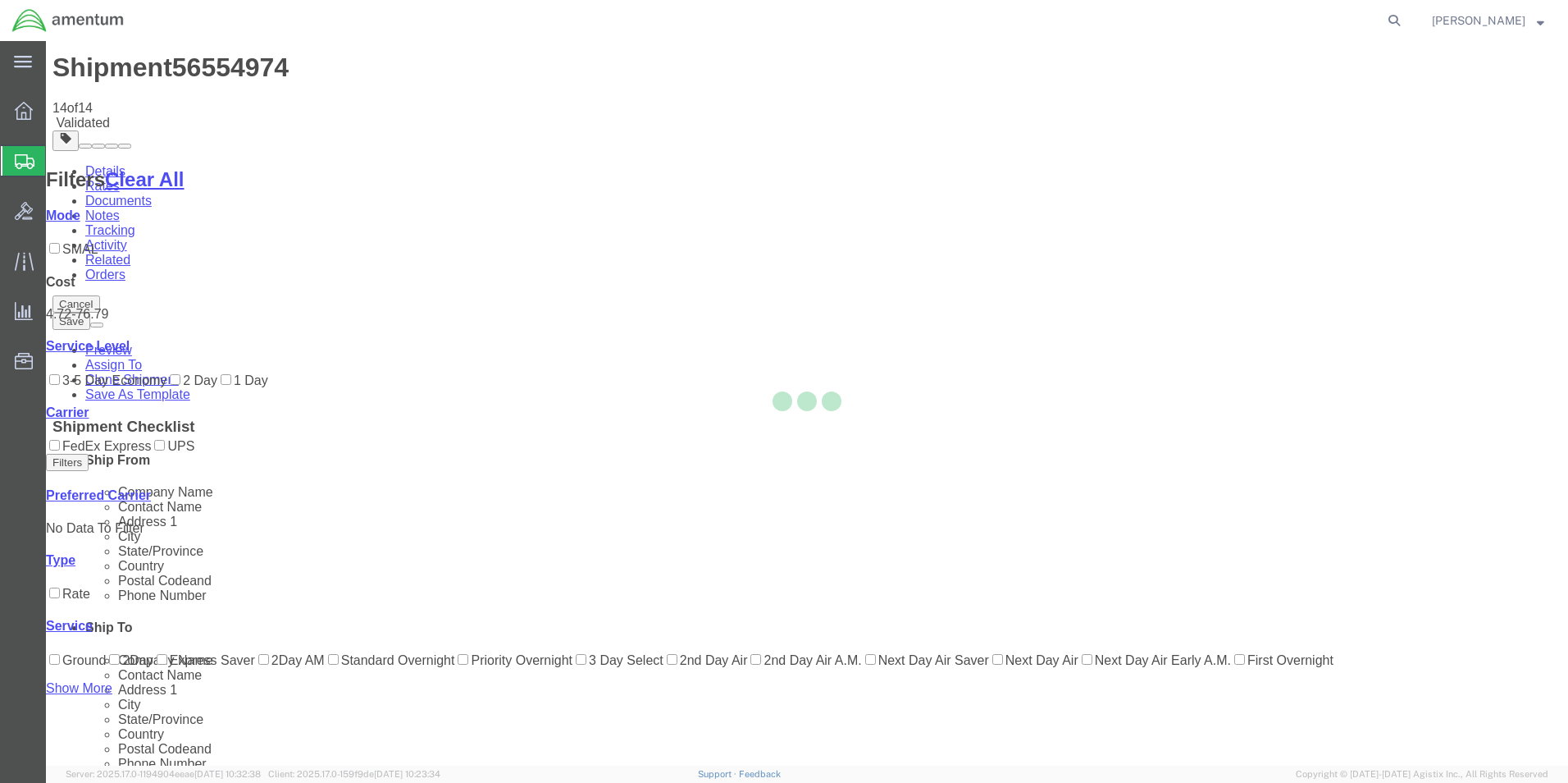
scroll to position [0, 0]
